Goal: Transaction & Acquisition: Purchase product/service

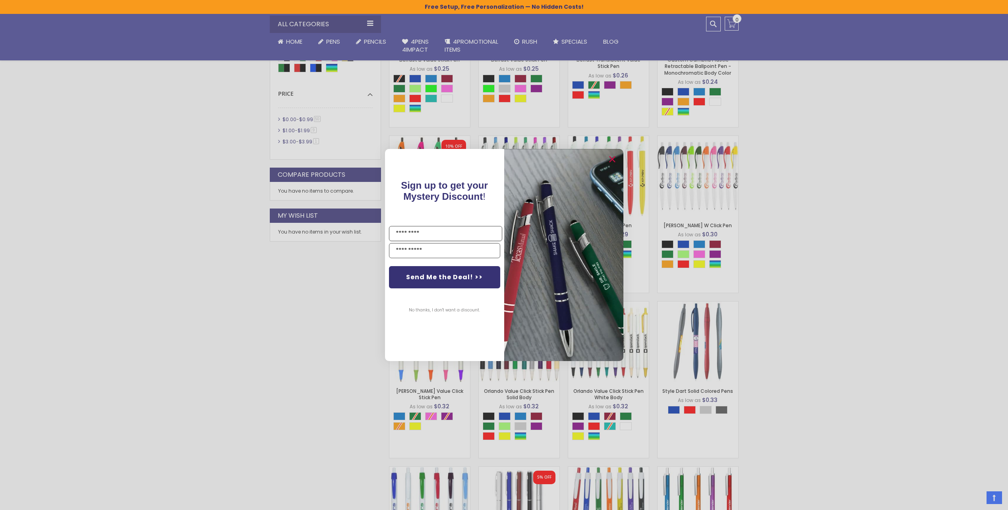
scroll to position [451, 0]
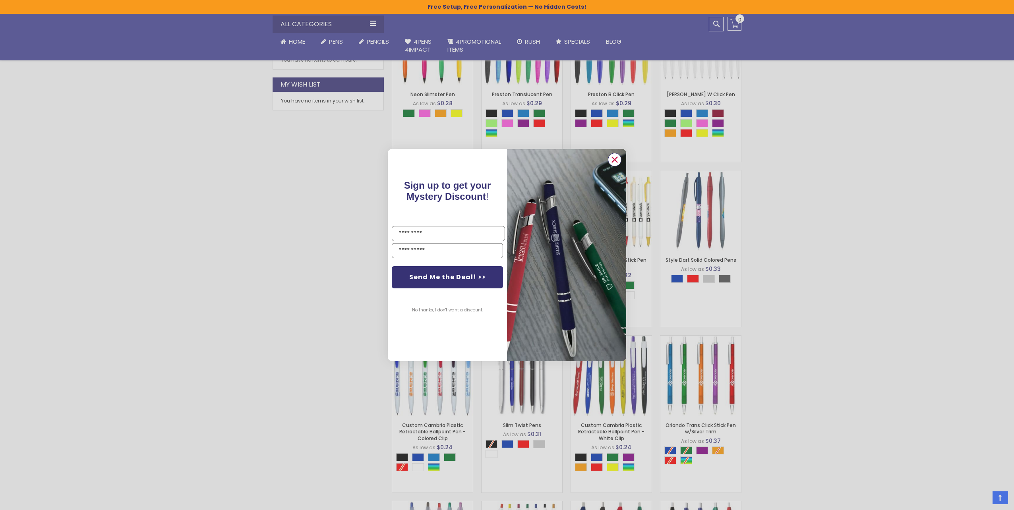
click at [617, 161] on circle "Close dialog" at bounding box center [615, 160] width 12 height 12
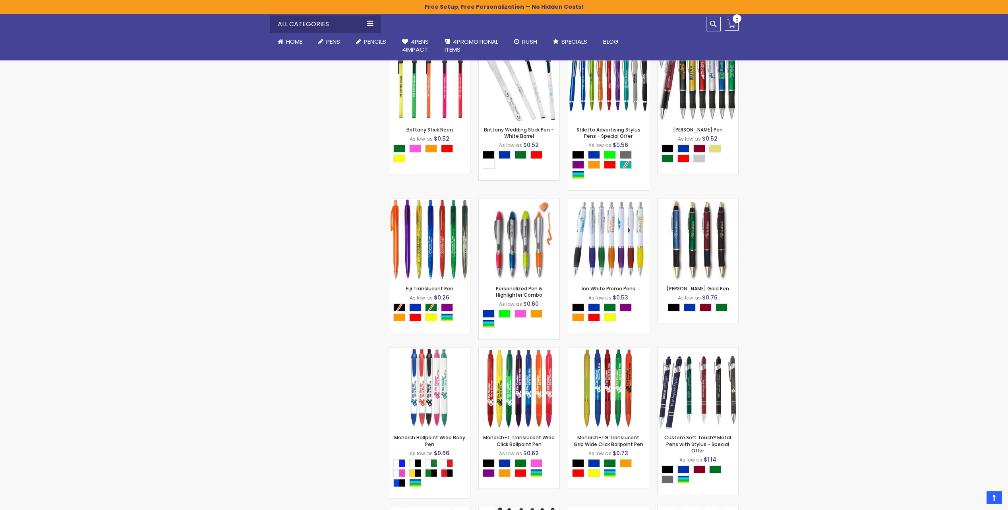
scroll to position [1842, 0]
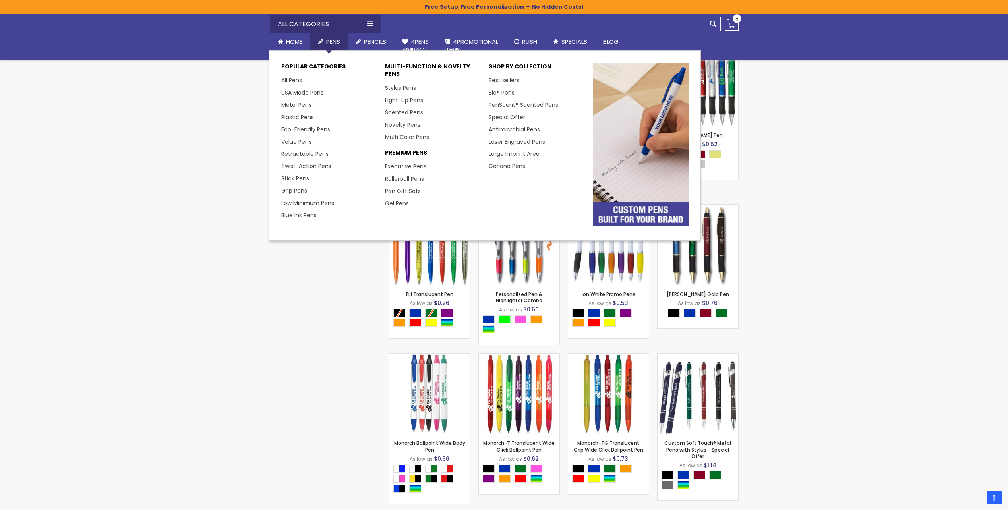
click at [331, 41] on span "Pens" at bounding box center [333, 41] width 14 height 8
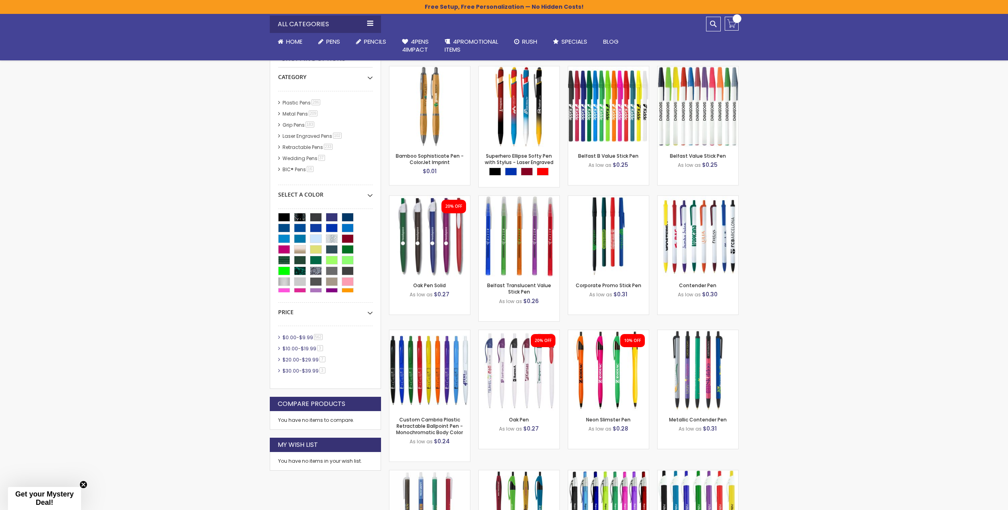
scroll to position [159, 0]
